Goal: Submit feedback/report problem

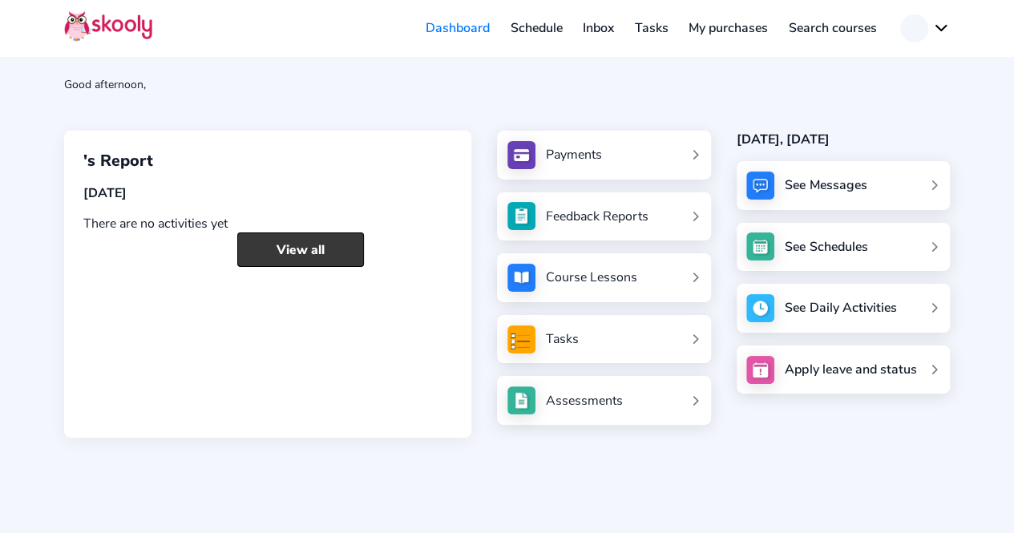
click at [284, 237] on link "View all" at bounding box center [300, 249] width 127 height 34
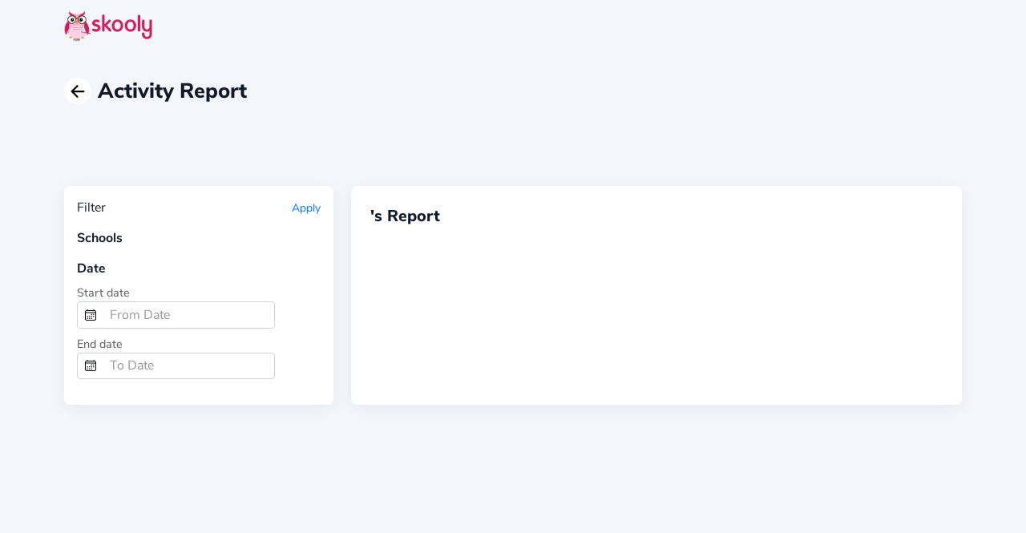
click at [79, 87] on icon "Arrow Back" at bounding box center [77, 91] width 19 height 19
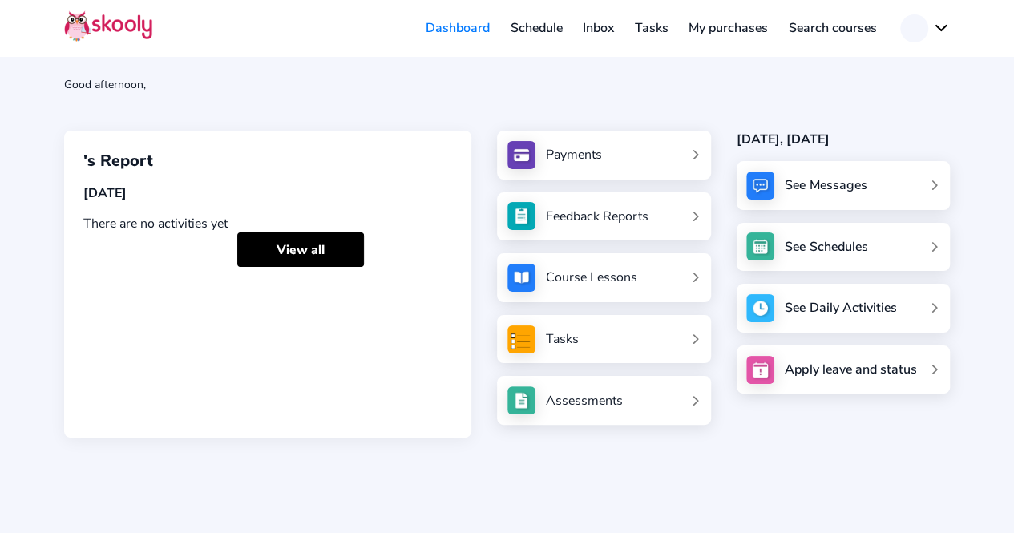
click at [545, 26] on link "Schedule" at bounding box center [536, 28] width 73 height 26
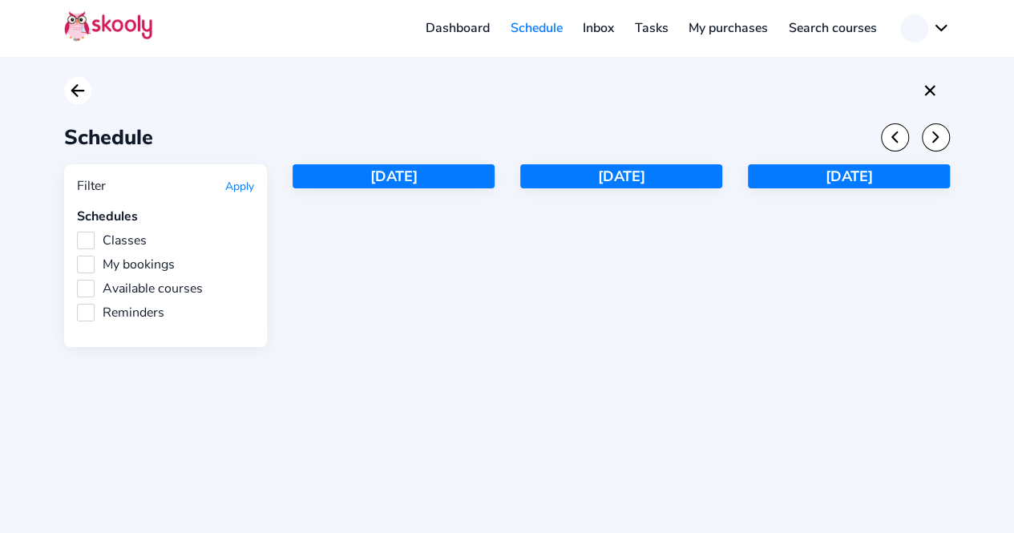
click at [81, 94] on icon "Arrow Back" at bounding box center [77, 90] width 19 height 19
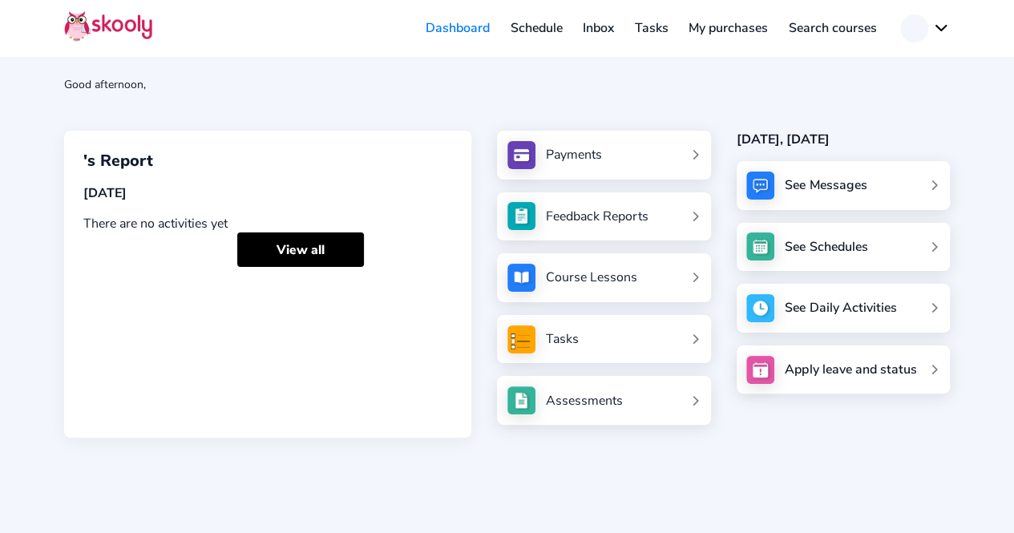
click at [941, 26] on button at bounding box center [925, 28] width 50 height 28
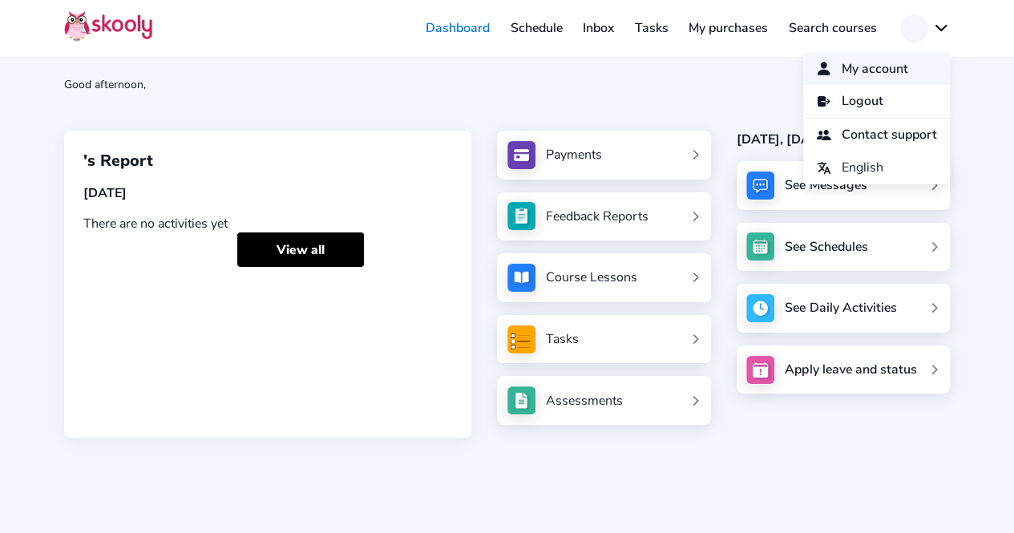
click at [882, 62] on span "My account" at bounding box center [875, 69] width 67 height 23
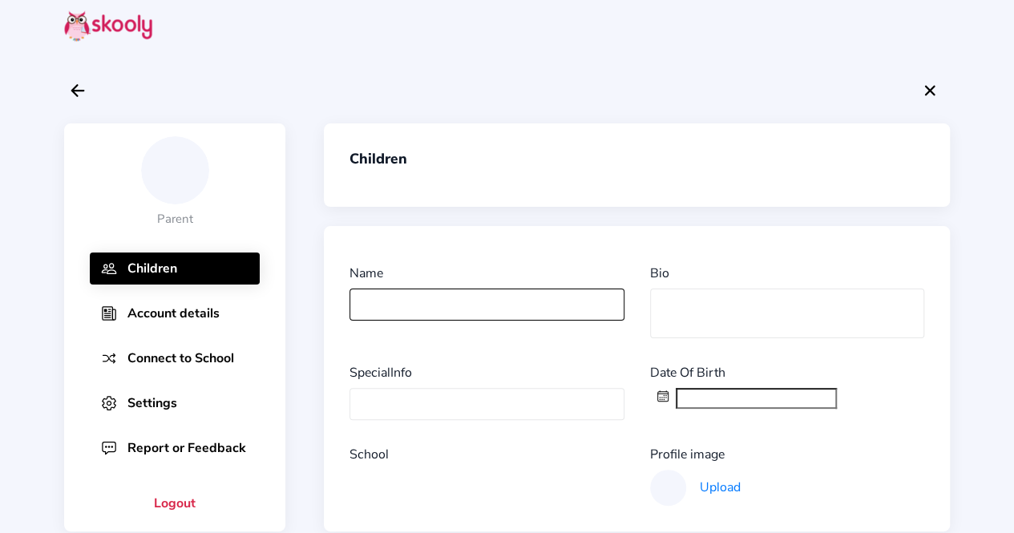
click at [375, 301] on input "text" at bounding box center [486, 305] width 274 height 32
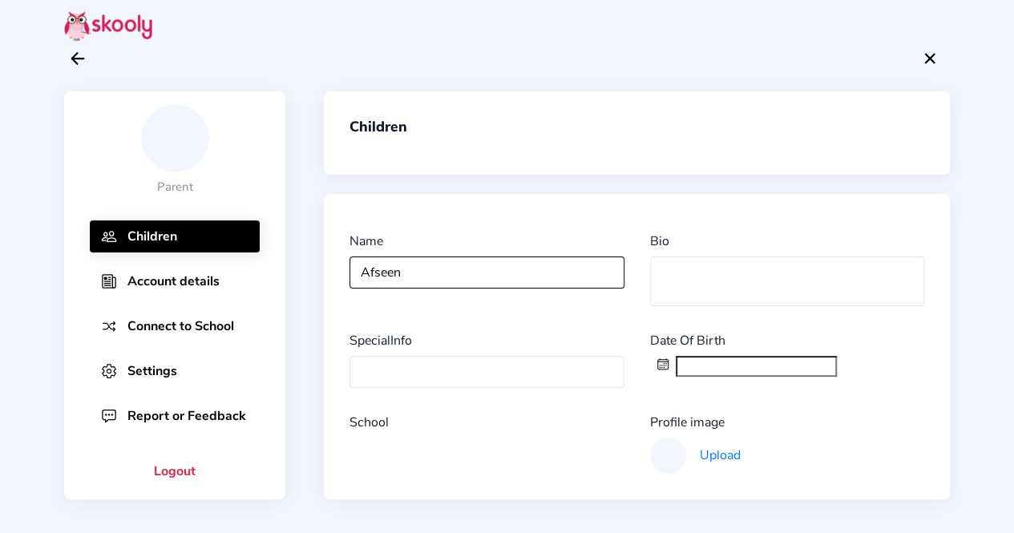
type input "Afseen"
click at [170, 320] on button "Connect to School" at bounding box center [175, 326] width 170 height 32
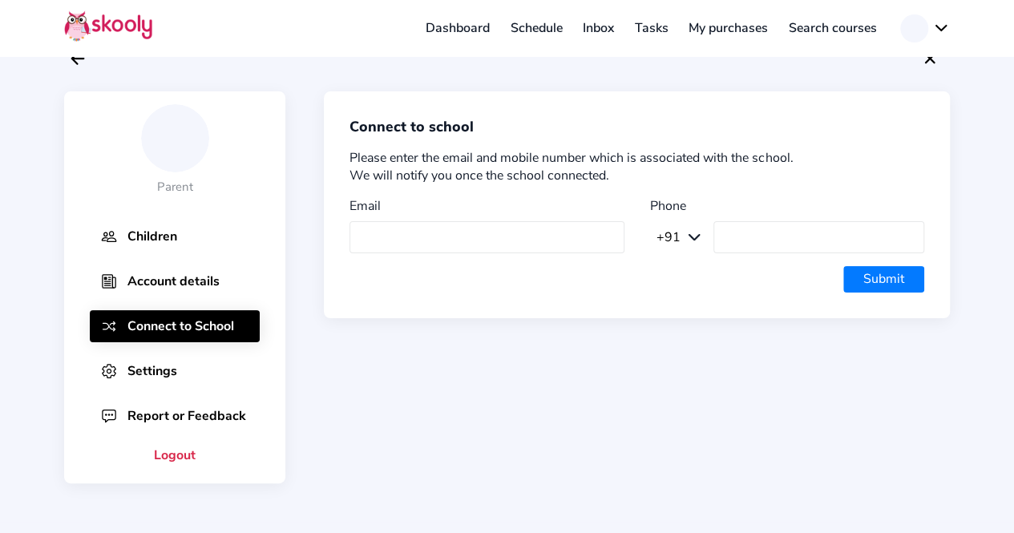
click at [168, 235] on button "Children" at bounding box center [175, 236] width 170 height 32
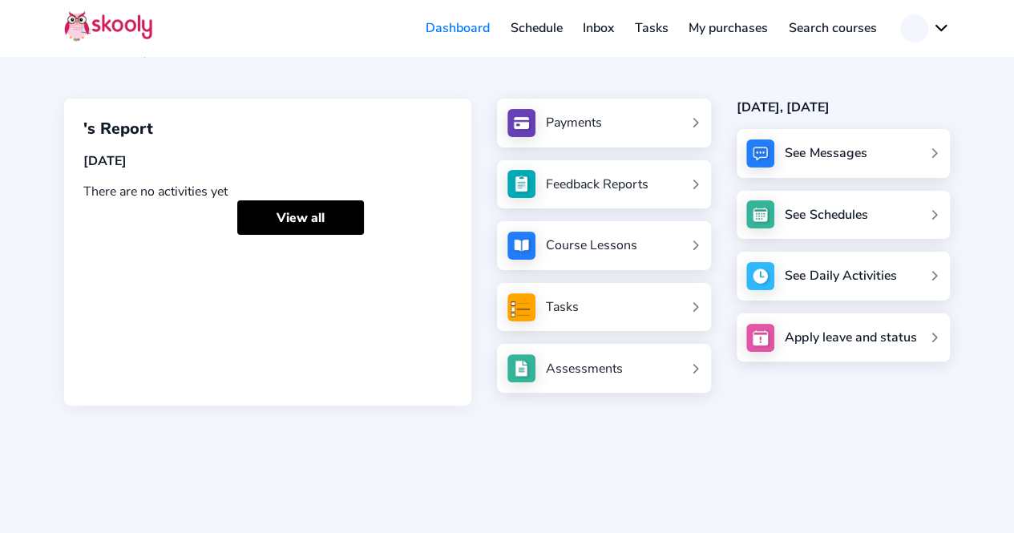
click at [99, 33] on img at bounding box center [108, 25] width 88 height 31
click at [935, 22] on button at bounding box center [925, 28] width 50 height 28
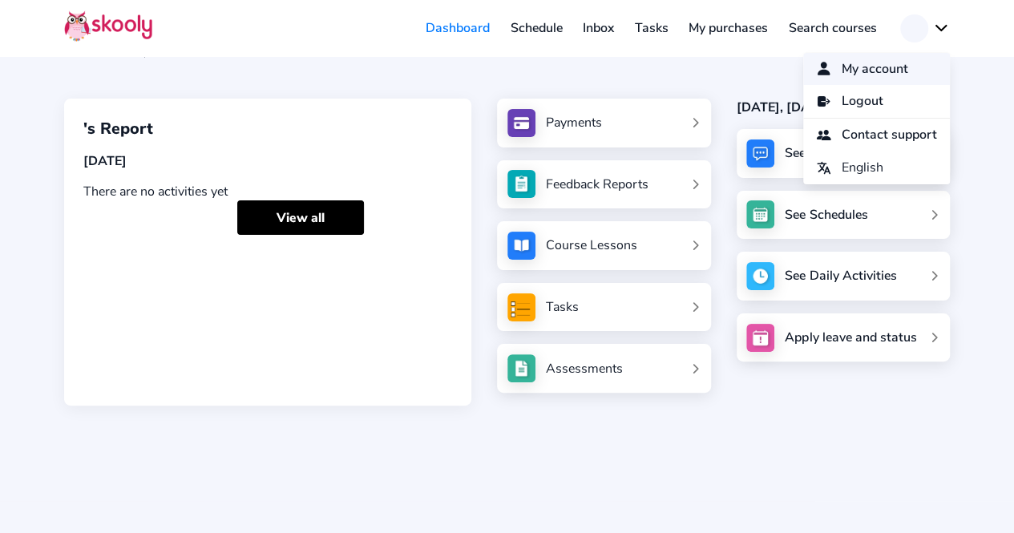
click at [874, 63] on span "My account" at bounding box center [875, 69] width 67 height 23
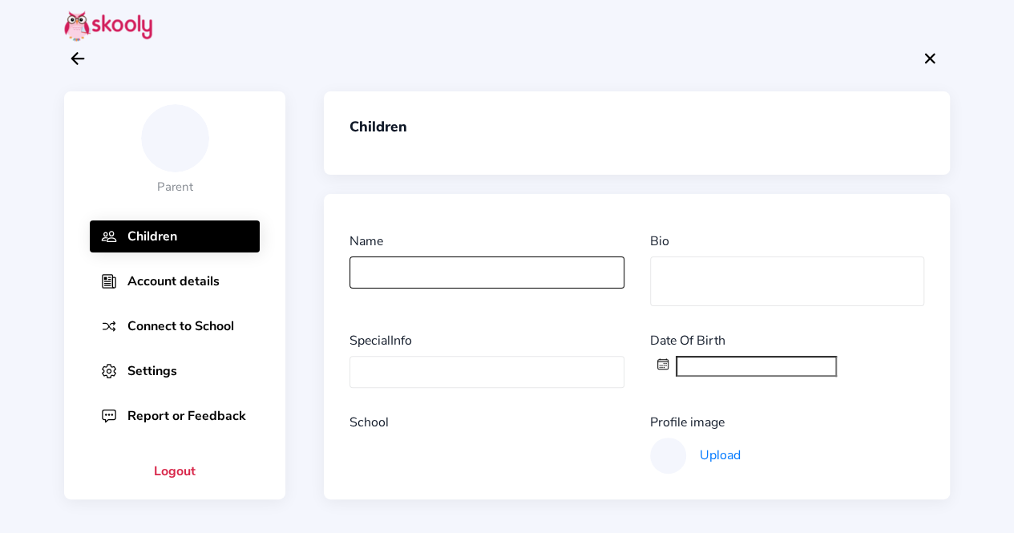
click at [392, 272] on input "text" at bounding box center [486, 273] width 274 height 32
click at [167, 138] on div at bounding box center [175, 138] width 68 height 68
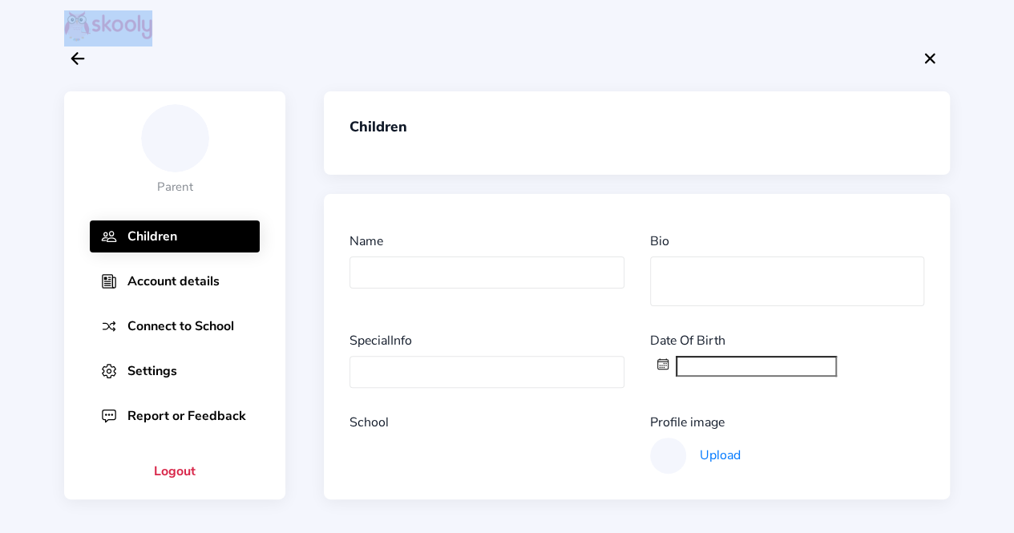
click at [167, 138] on div at bounding box center [175, 138] width 68 height 68
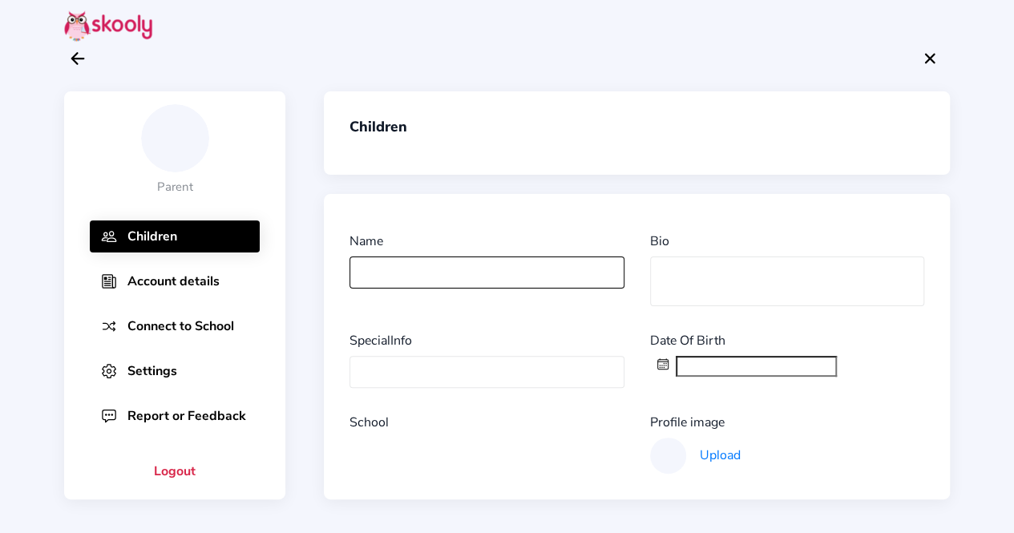
click at [421, 269] on input "text" at bounding box center [486, 273] width 274 height 32
click at [82, 57] on icon "arrow back outline" at bounding box center [77, 58] width 12 height 11
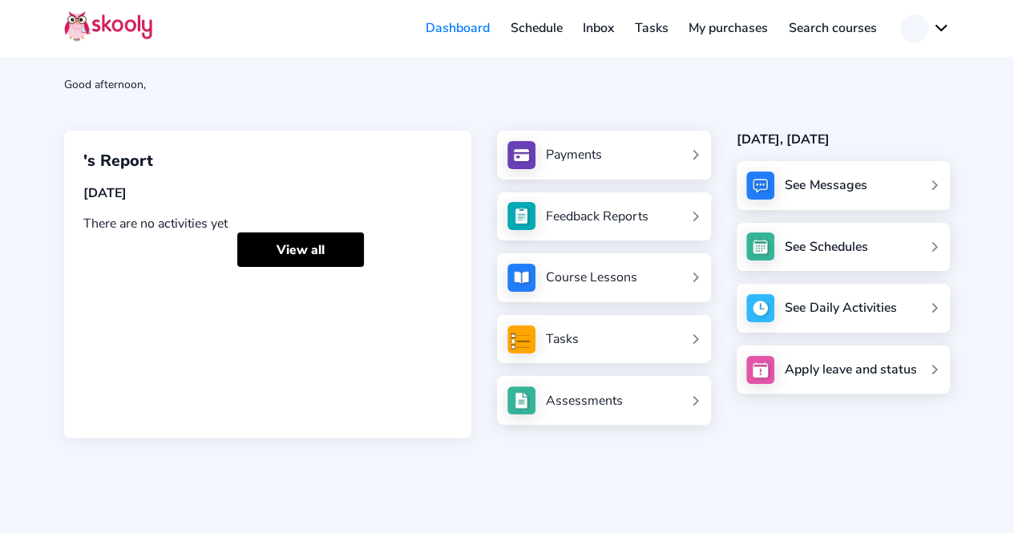
click at [939, 31] on button at bounding box center [925, 28] width 50 height 28
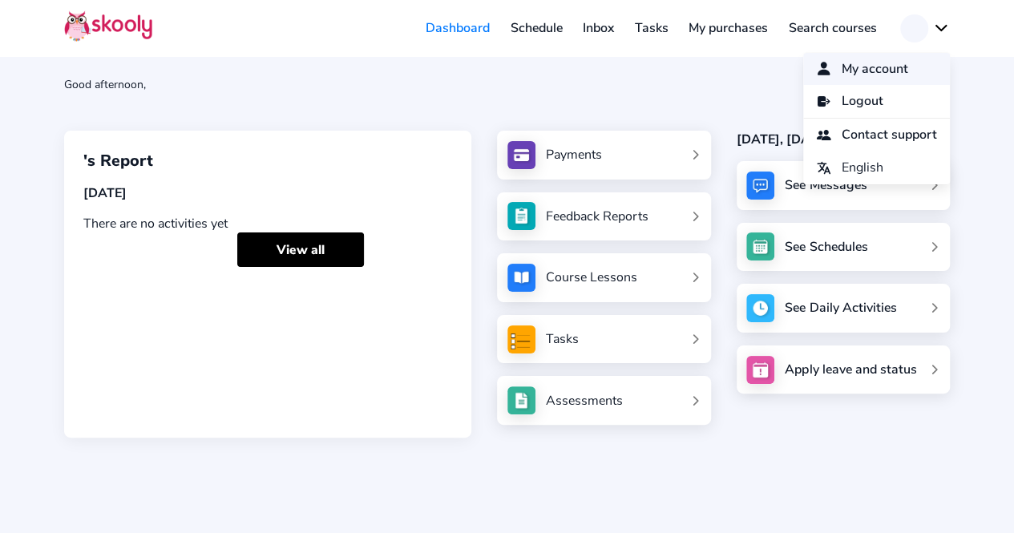
click at [889, 62] on span "My account" at bounding box center [875, 69] width 67 height 23
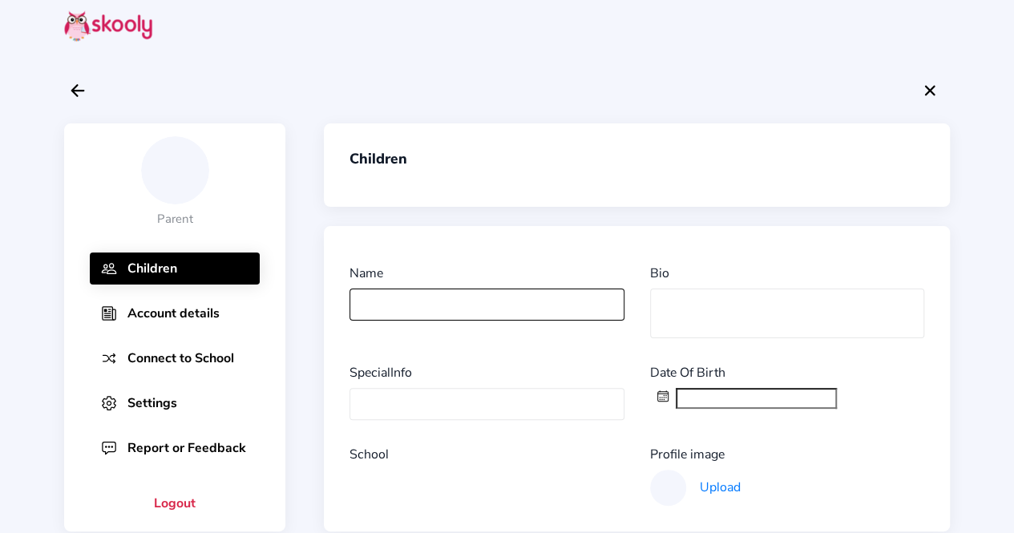
click at [388, 294] on input "text" at bounding box center [486, 305] width 274 height 32
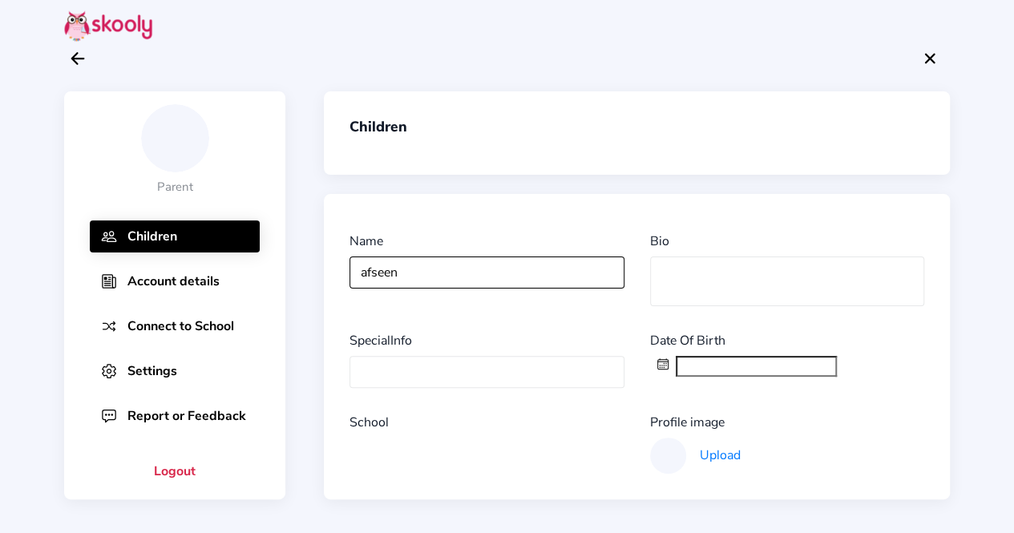
type input "afseen"
click at [186, 278] on button "Account details" at bounding box center [175, 281] width 170 height 32
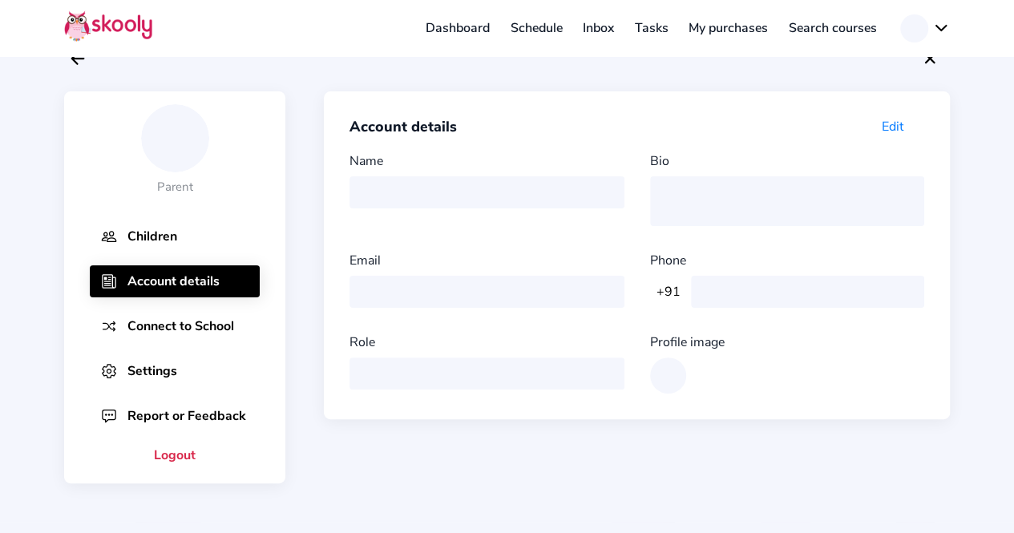
click at [406, 188] on div "Name" at bounding box center [492, 189] width 287 height 74
click at [947, 23] on button at bounding box center [925, 28] width 50 height 28
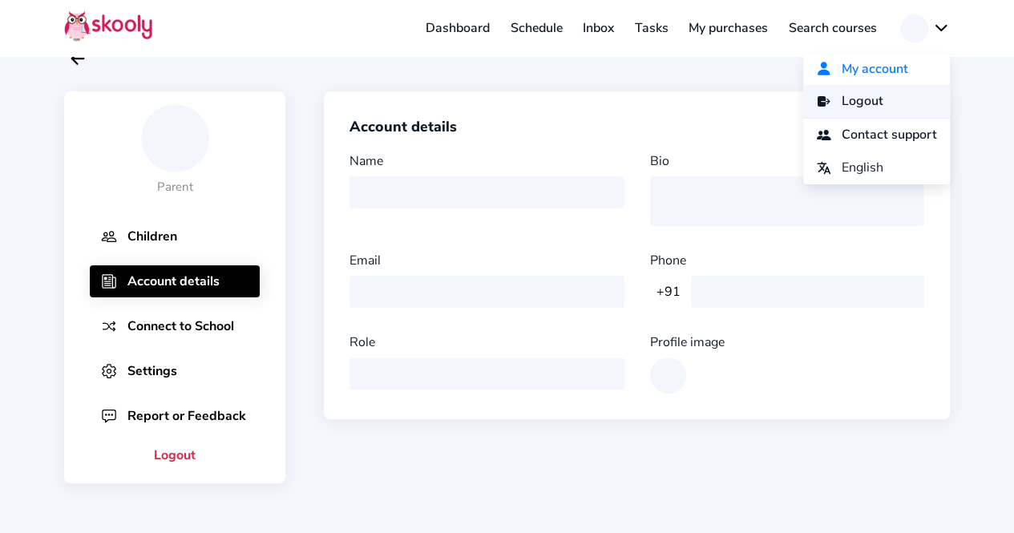
click at [867, 99] on span "Logout" at bounding box center [863, 101] width 42 height 23
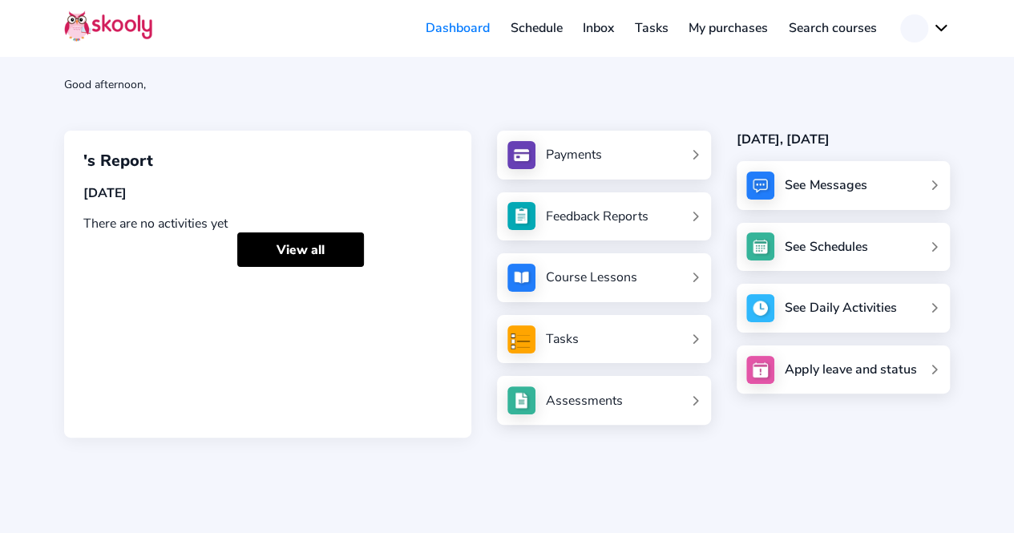
click at [739, 32] on link "My purchases" at bounding box center [728, 28] width 100 height 26
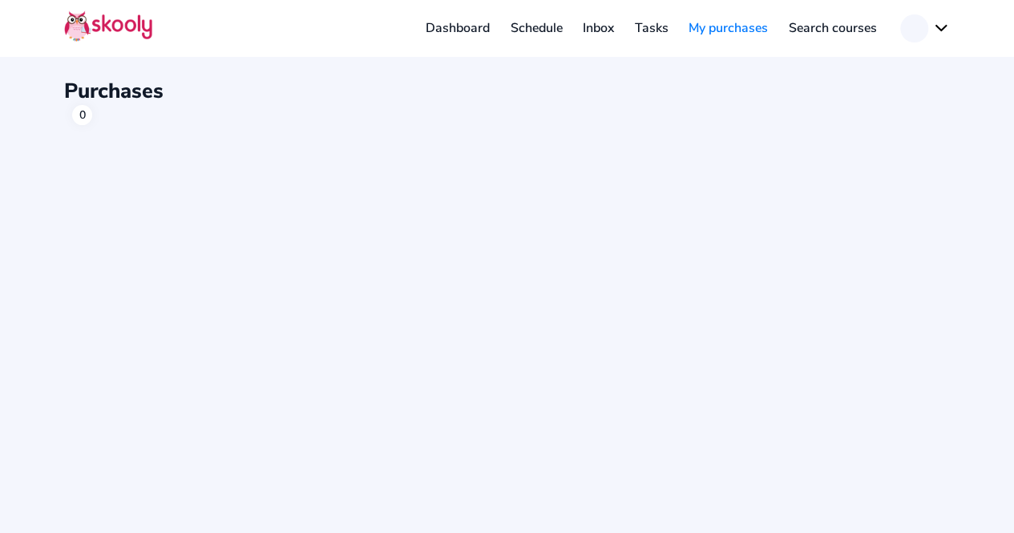
click at [535, 18] on link "Schedule" at bounding box center [536, 28] width 73 height 26
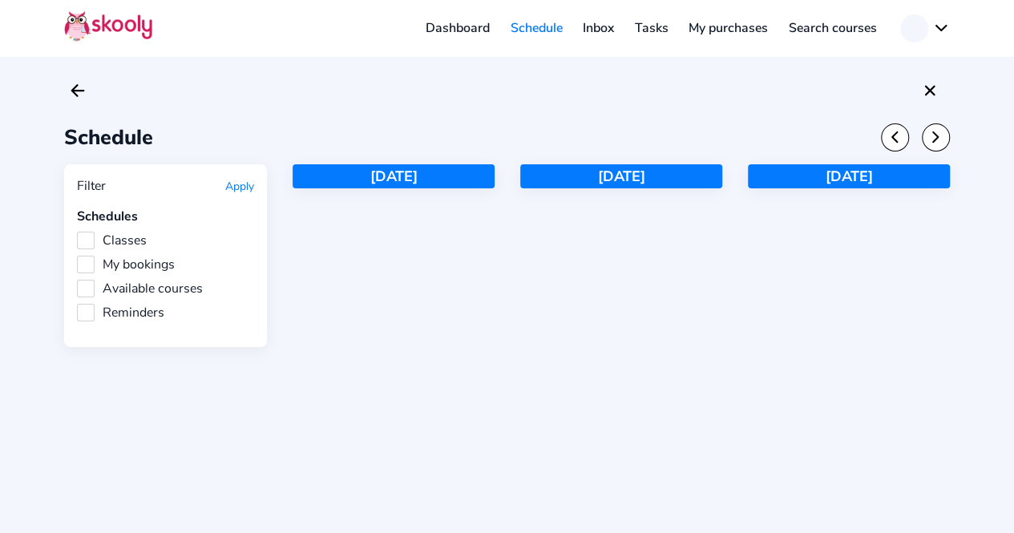
click at [414, 179] on div "[DATE]" at bounding box center [394, 176] width 202 height 24
click at [459, 18] on link "Dashboard" at bounding box center [457, 28] width 85 height 26
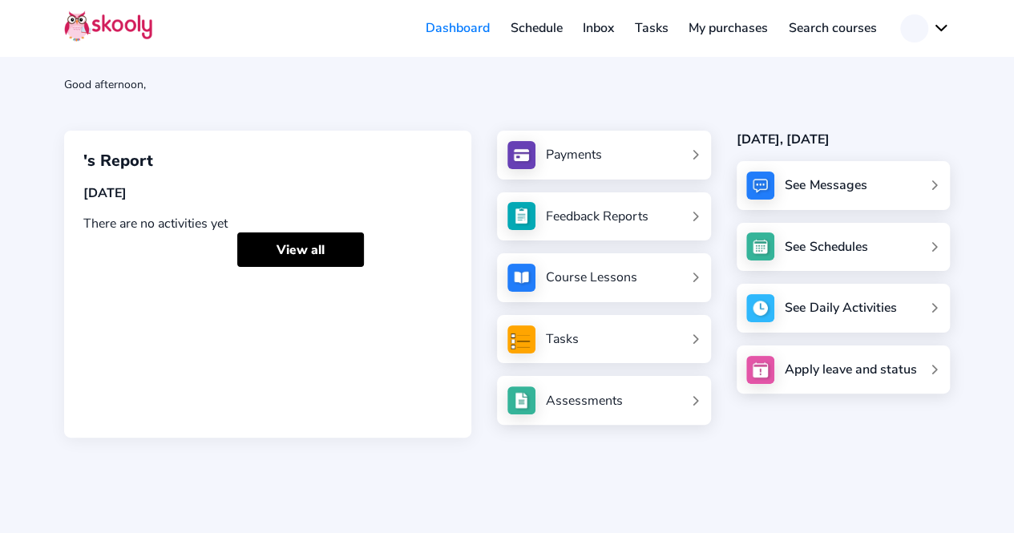
click at [666, 208] on link "Feedback Reports" at bounding box center [603, 216] width 193 height 28
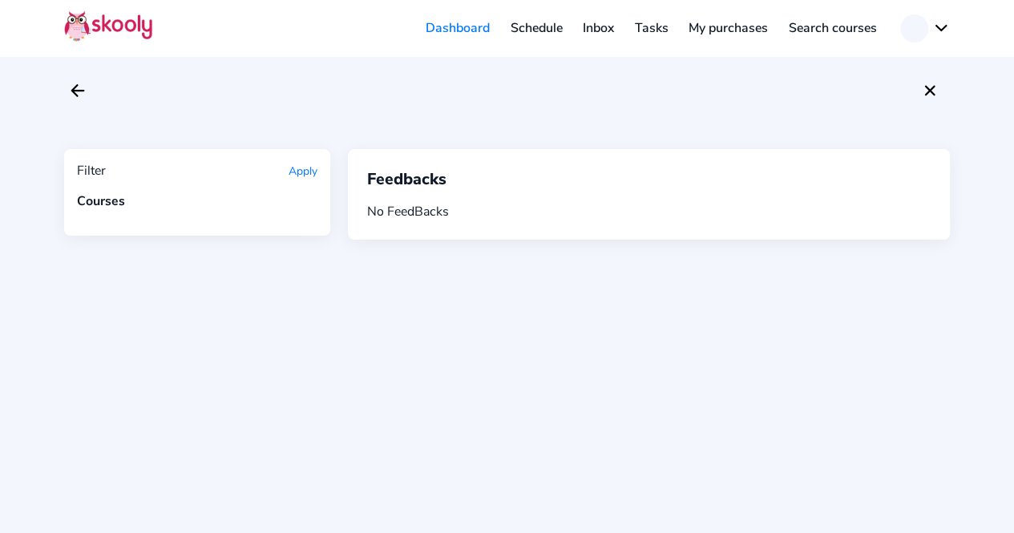
click at [936, 30] on button at bounding box center [925, 28] width 50 height 28
click at [842, 95] on span "Logout" at bounding box center [863, 101] width 42 height 23
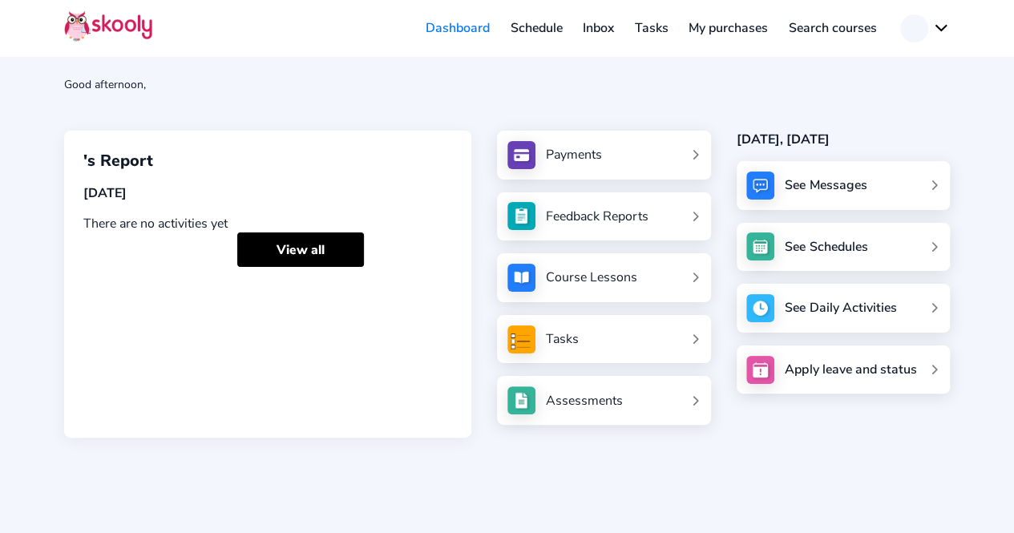
click at [932, 23] on button at bounding box center [925, 28] width 50 height 28
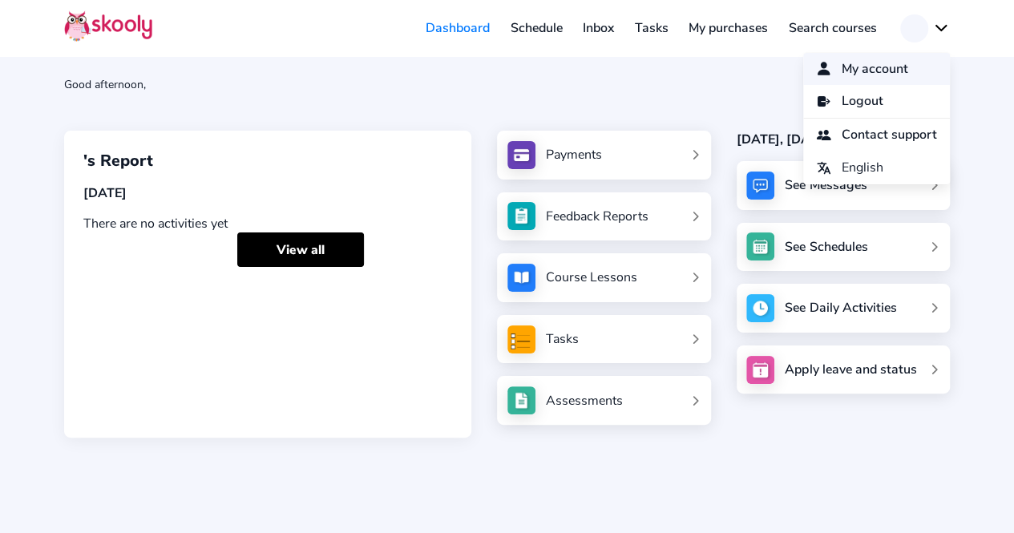
click at [870, 70] on span "My account" at bounding box center [875, 69] width 67 height 23
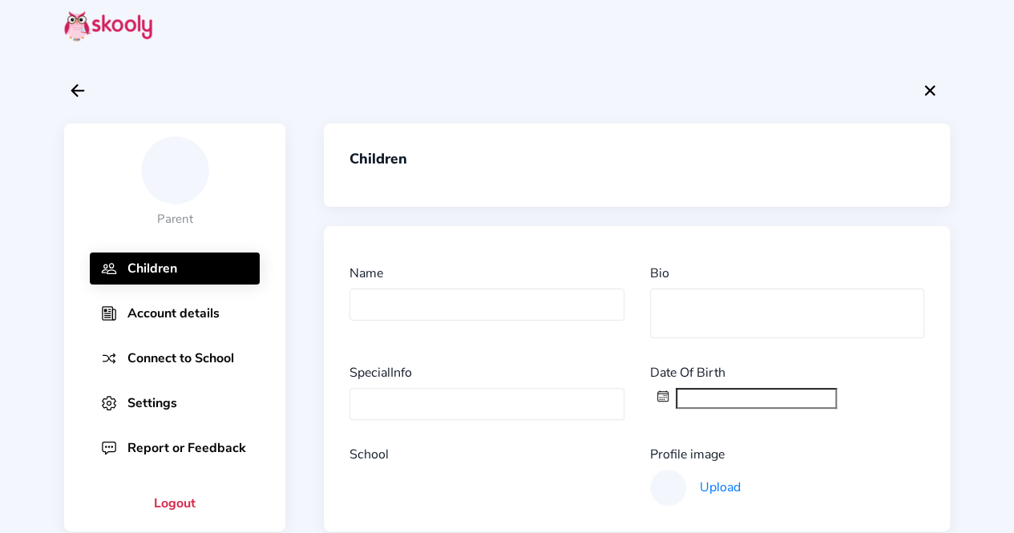
scroll to position [32, 0]
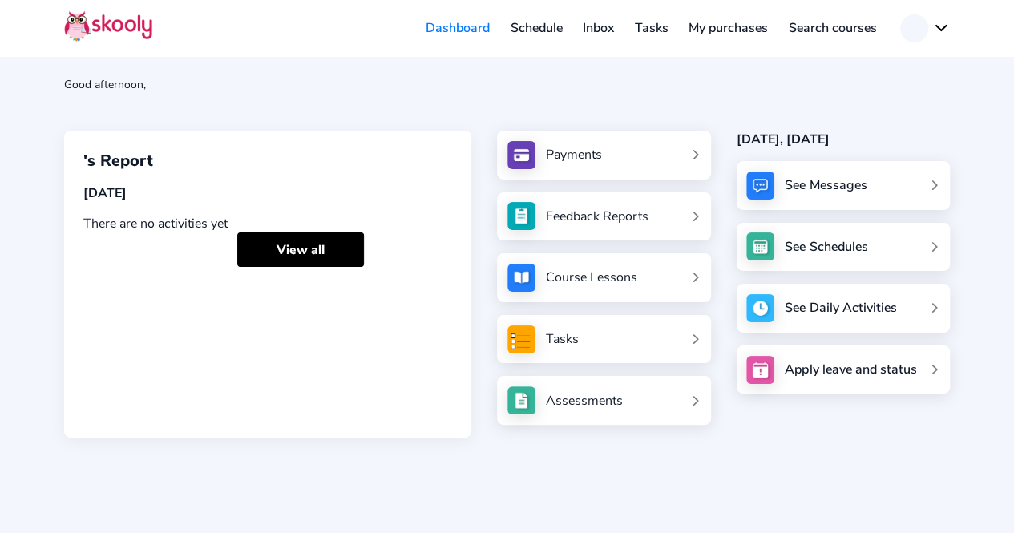
click at [939, 25] on button at bounding box center [925, 28] width 50 height 28
click at [943, 26] on button at bounding box center [925, 28] width 50 height 28
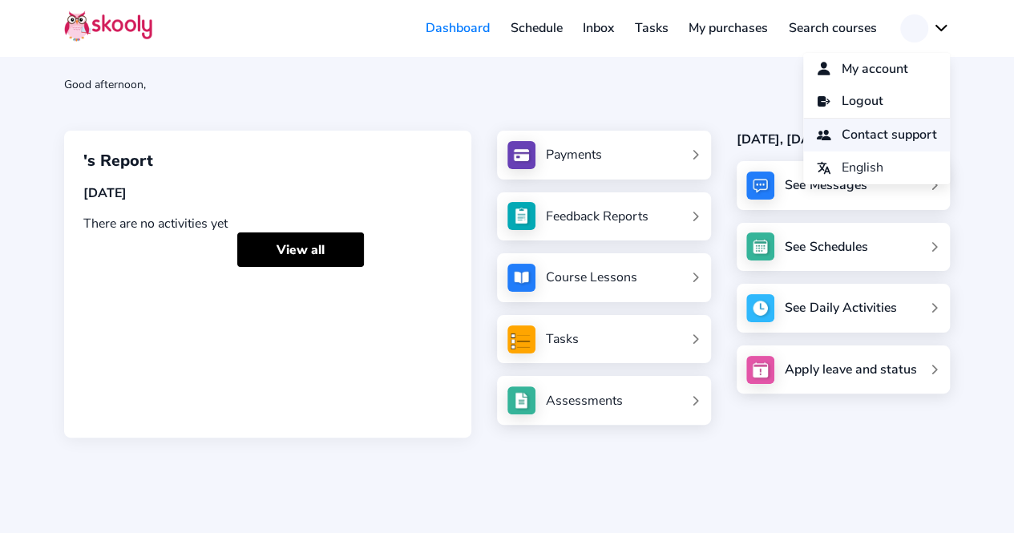
click at [850, 132] on span "Contact support" at bounding box center [889, 134] width 95 height 23
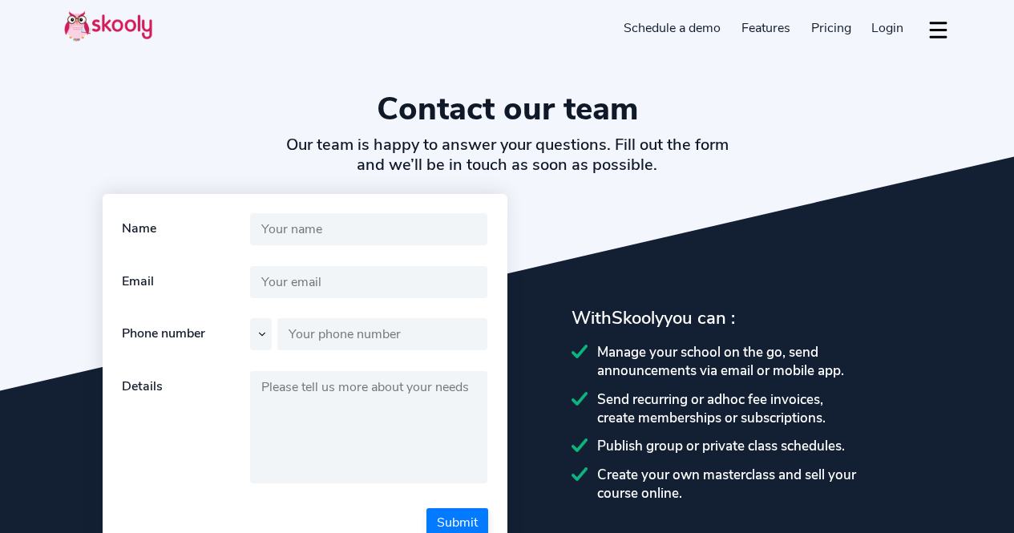
select select "en"
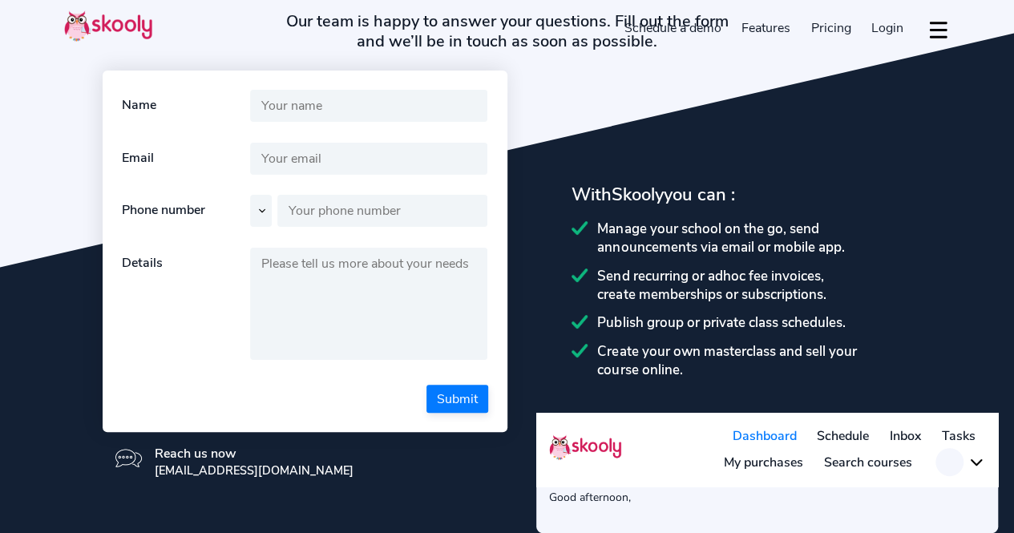
scroll to position [21, 0]
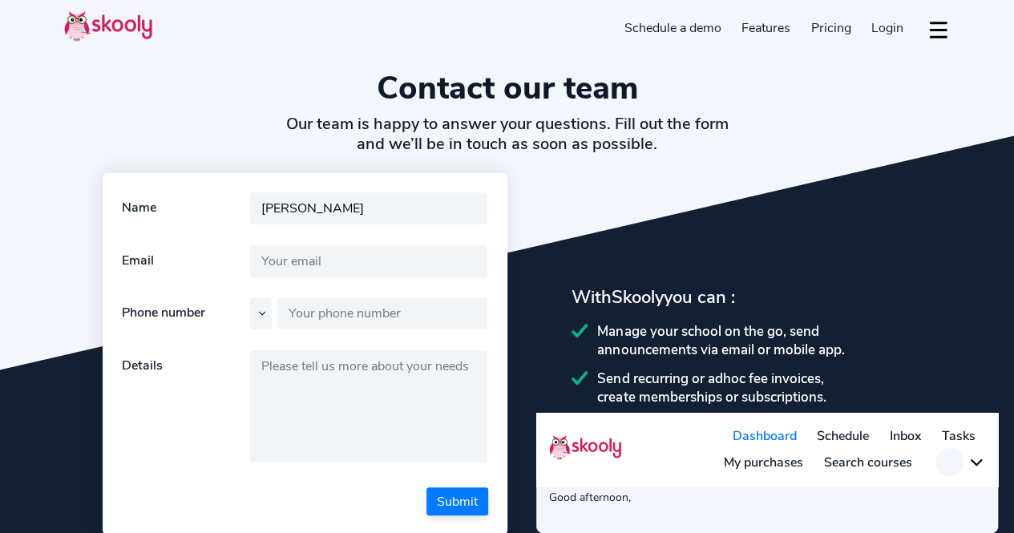
type input "[PERSON_NAME]"
click at [316, 272] on input "text" at bounding box center [369, 261] width 238 height 32
type input "[EMAIL_ADDRESS][DOMAIN_NAME]"
click at [312, 310] on input "text" at bounding box center [382, 313] width 211 height 32
click at [263, 311] on select at bounding box center [261, 313] width 22 height 32
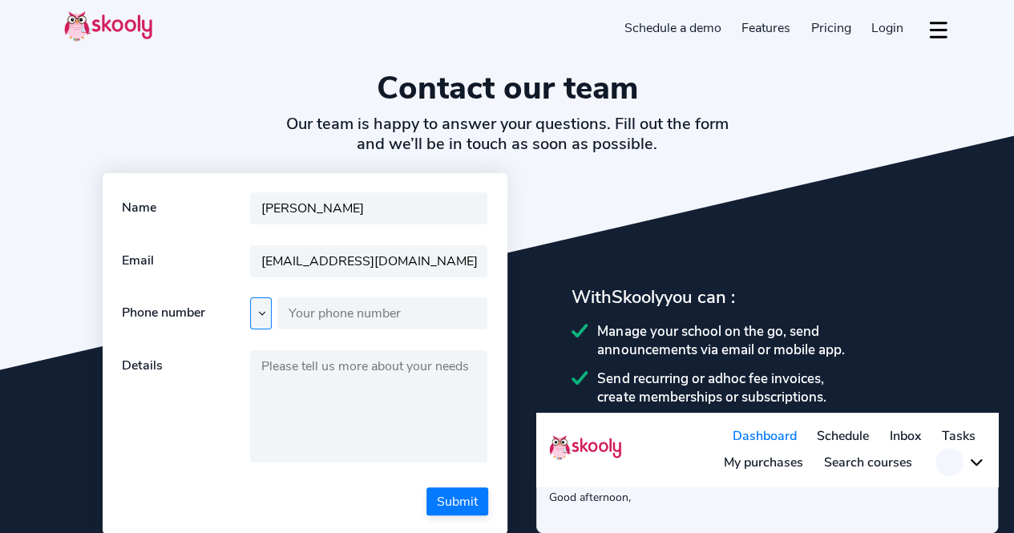
click at [263, 311] on select at bounding box center [261, 313] width 22 height 32
click at [303, 310] on input "text" at bounding box center [382, 313] width 211 height 32
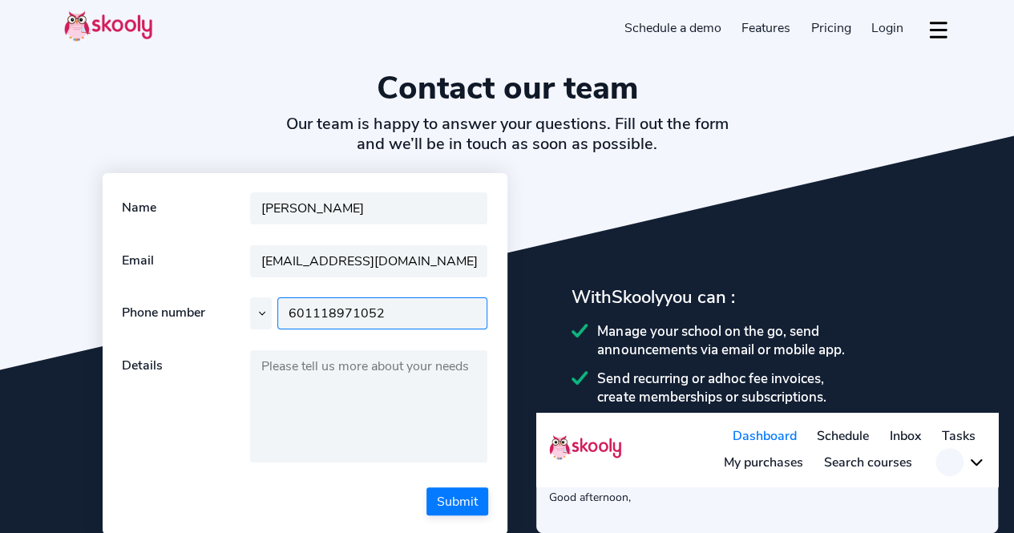
type input "601118971052"
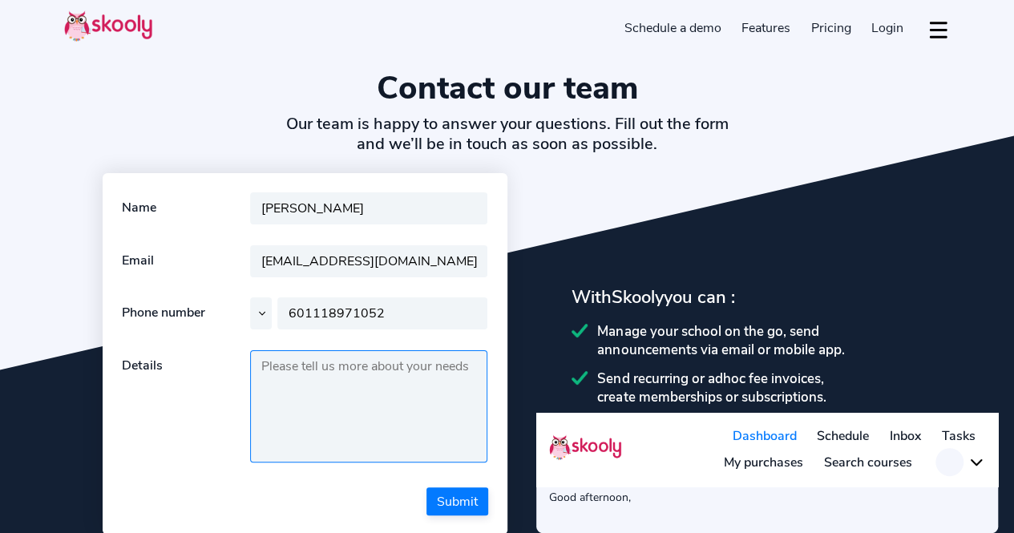
click at [305, 365] on textarea at bounding box center [369, 406] width 238 height 112
paste textarea "C"
type textarea "Cannot login my account."
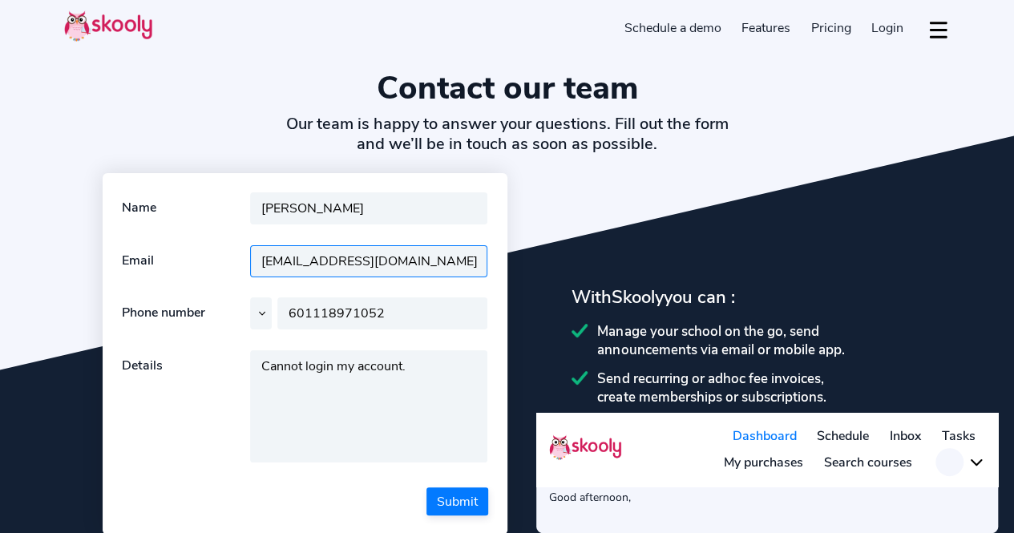
click at [426, 263] on input "sanjida.khan@monash.edu" at bounding box center [369, 261] width 238 height 32
click at [961, 459] on button at bounding box center [960, 462] width 50 height 28
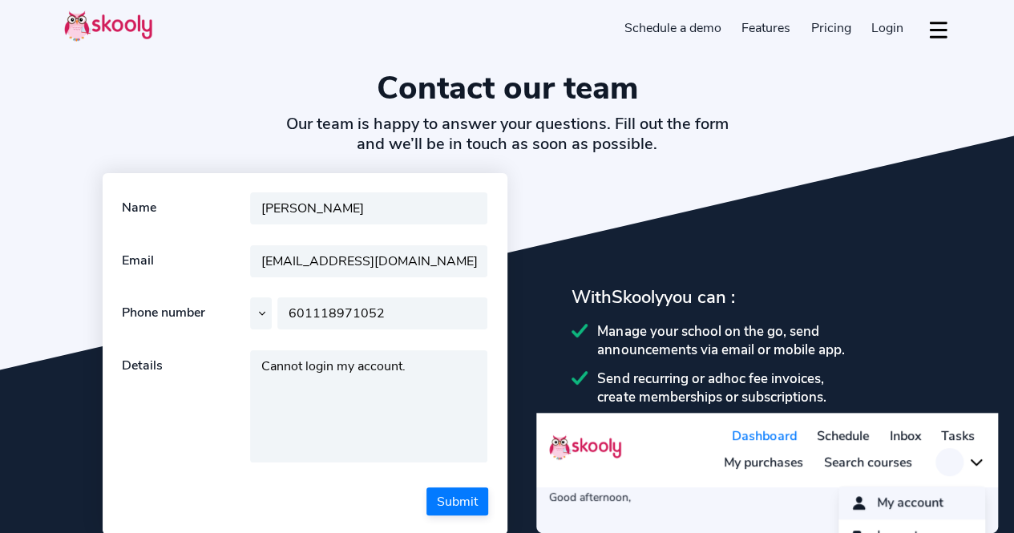
click at [908, 495] on span "My account" at bounding box center [910, 502] width 67 height 23
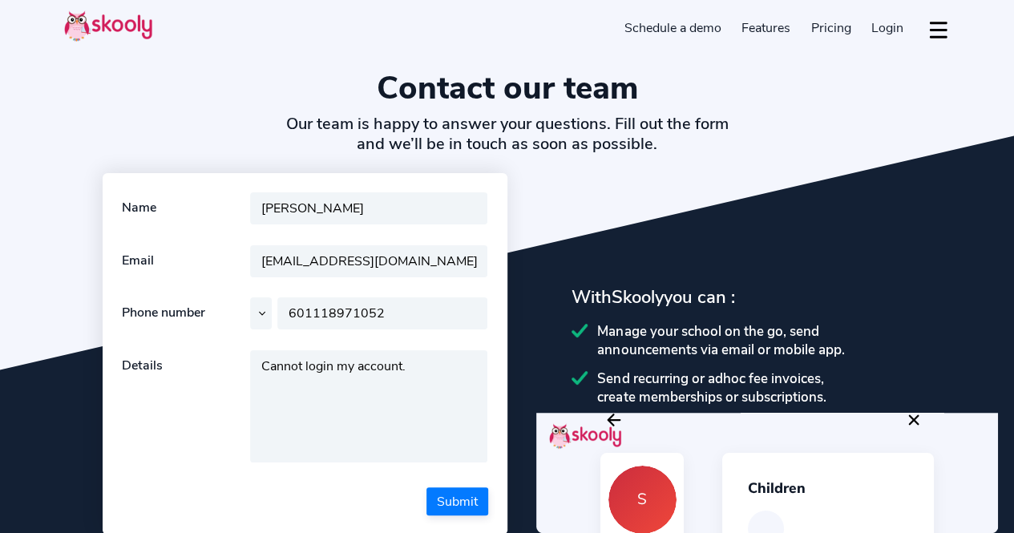
scroll to position [23, 0]
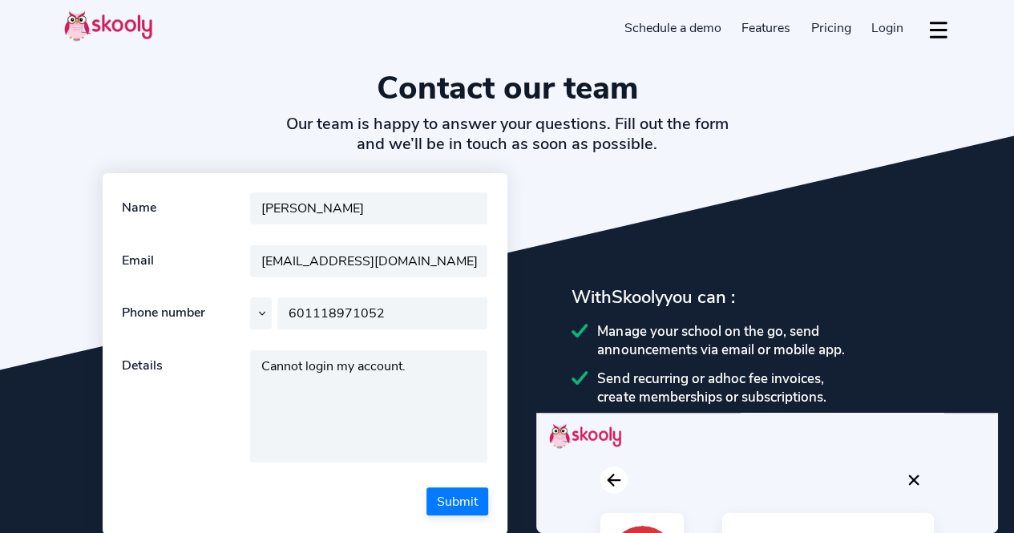
click at [613, 478] on icon "Arrow Back" at bounding box center [613, 480] width 19 height 19
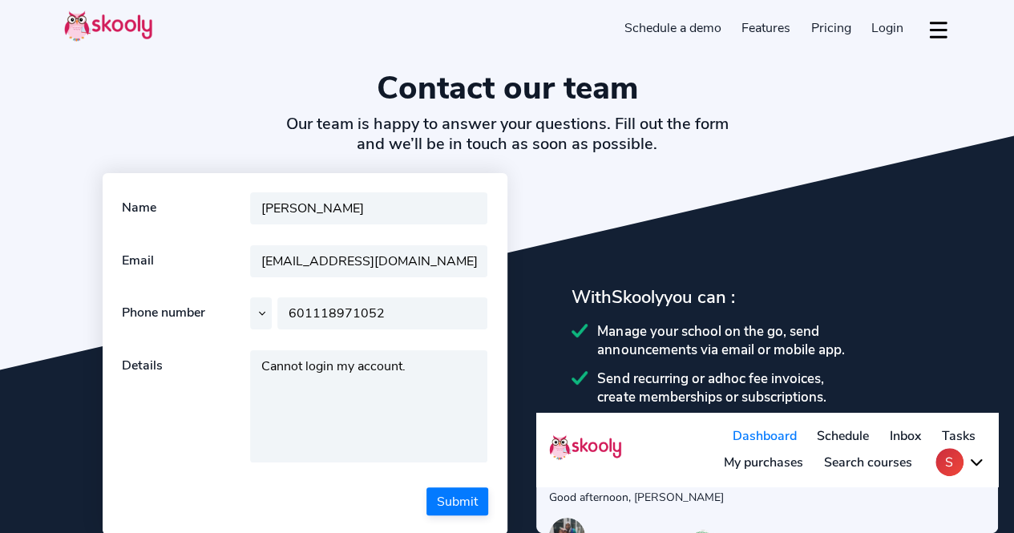
scroll to position [0, 0]
select select "61"
select select "Australia"
select select "Australia/Sydney"
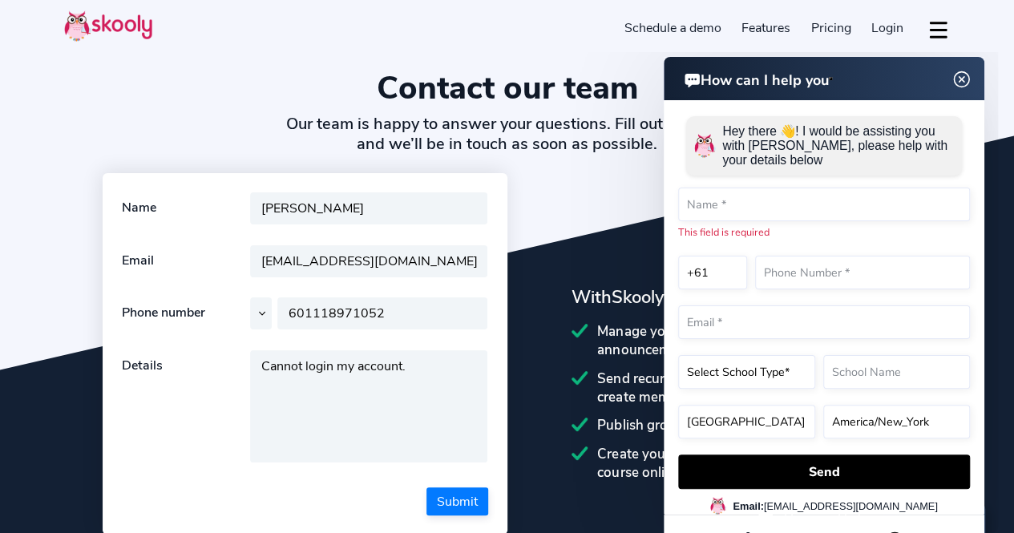
click at [961, 85] on img at bounding box center [962, 80] width 30 height 20
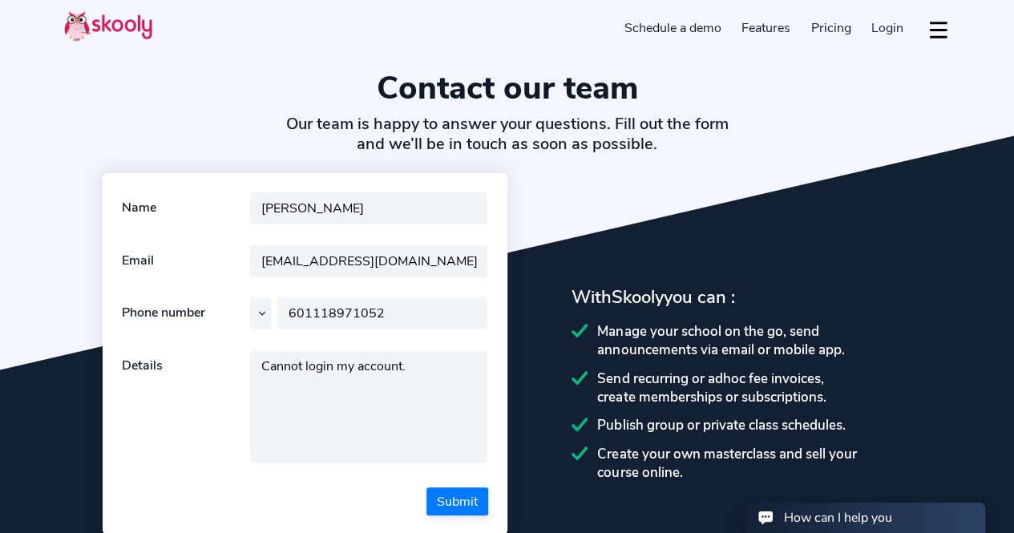
click at [886, 24] on span "Login" at bounding box center [887, 28] width 32 height 18
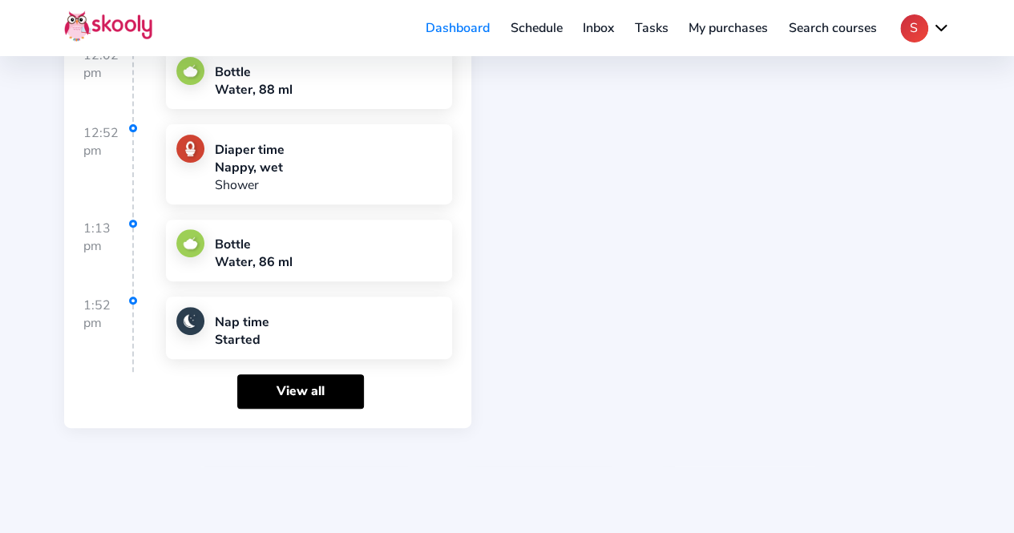
scroll to position [3241, 0]
